Goal: Use online tool/utility: Utilize a website feature to perform a specific function

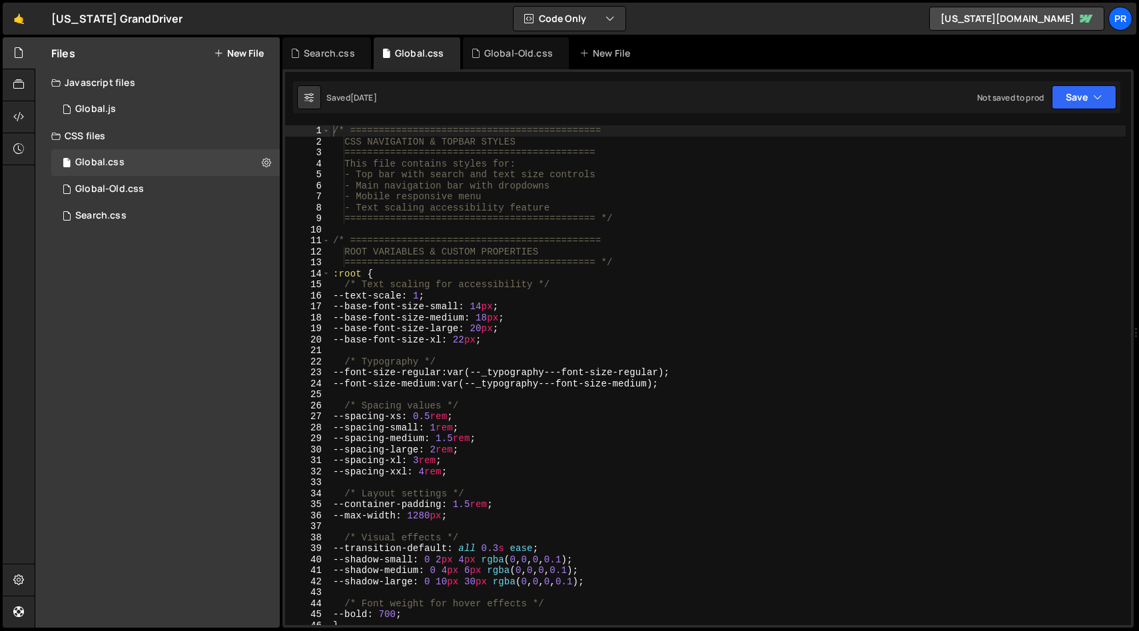
click at [683, 302] on div "/* ============================================ CSS NAVIGATION & TOPBAR STYLES …" at bounding box center [728, 386] width 796 height 522
click at [517, 322] on div "/* ============================================ CSS NAVIGATION & TOPBAR STYLES …" at bounding box center [728, 386] width 796 height 522
click at [497, 319] on div "/* ============================================ CSS NAVIGATION & TOPBAR STYLES …" at bounding box center [728, 386] width 796 height 522
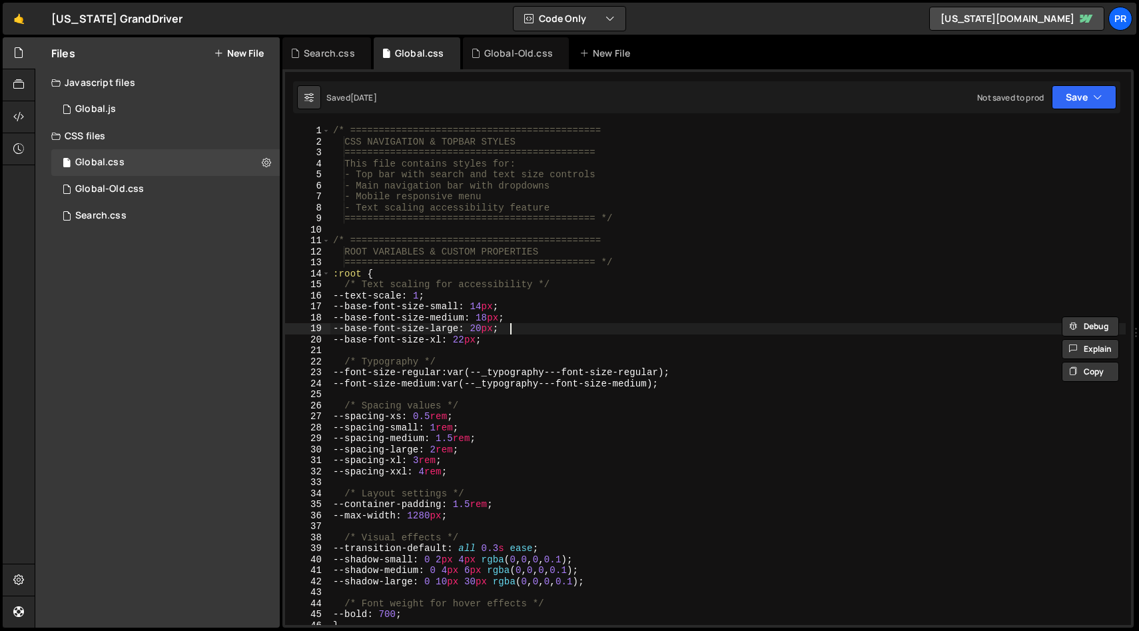
click at [670, 328] on div "/* ============================================ CSS NAVIGATION & TOPBAR STYLES …" at bounding box center [728, 386] width 796 height 522
click at [501, 322] on div "/* ============================================ CSS NAVIGATION & TOPBAR STYLES …" at bounding box center [728, 386] width 796 height 522
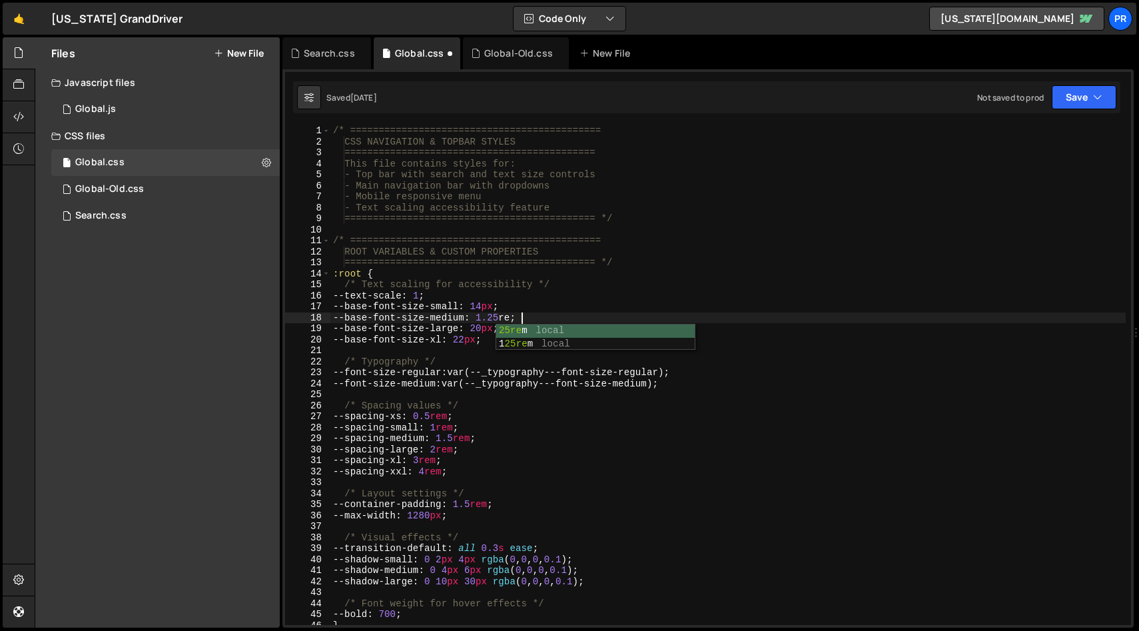
scroll to position [0, 13]
click at [847, 315] on div "/* ============================================ CSS NAVIGATION & TOPBAR STYLES …" at bounding box center [728, 386] width 796 height 522
type textarea "--base-font-size-medium: 1.25rem;"
click at [1110, 91] on button "Save" at bounding box center [1084, 97] width 65 height 24
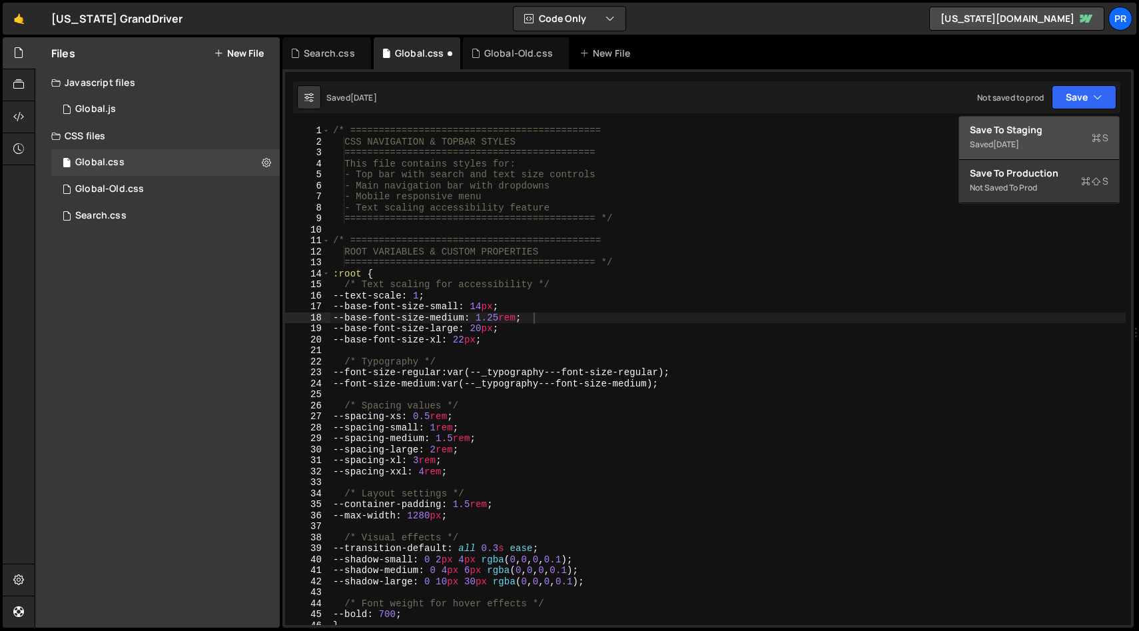
click at [1050, 141] on div "Saved [DATE]" at bounding box center [1039, 145] width 139 height 16
